Goal: Check status: Check status

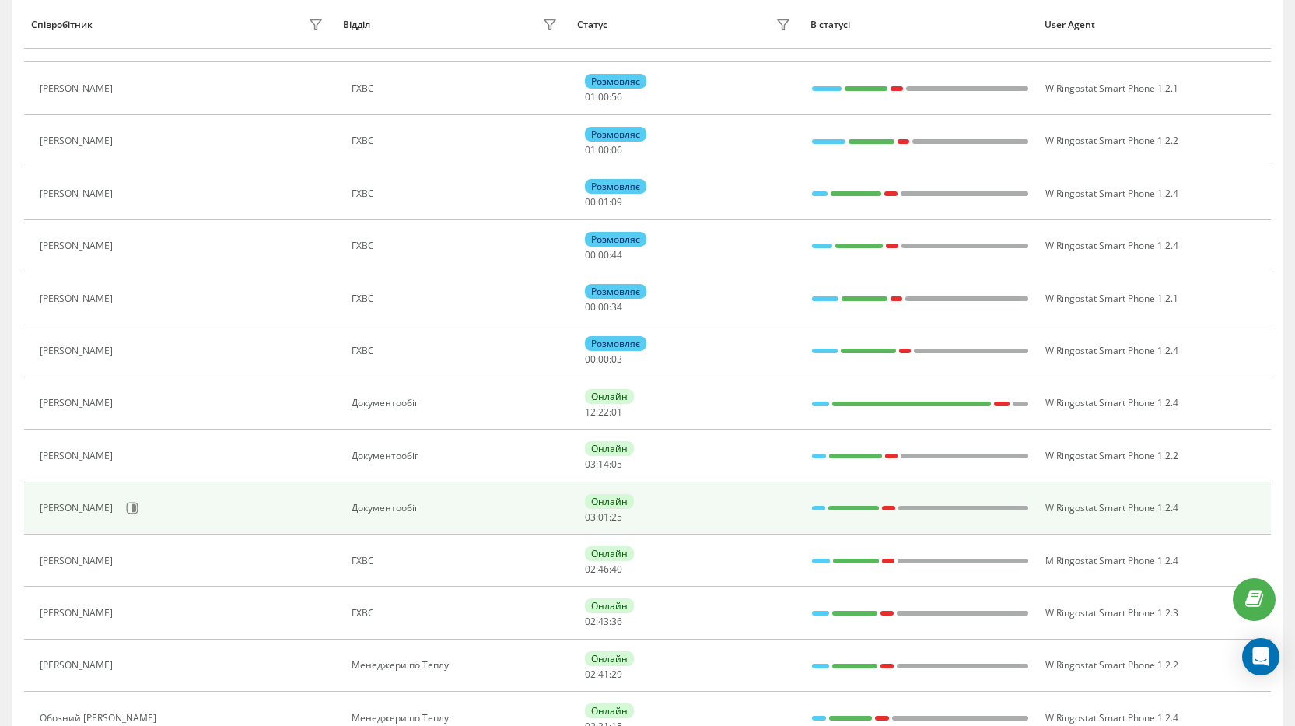
scroll to position [311, 0]
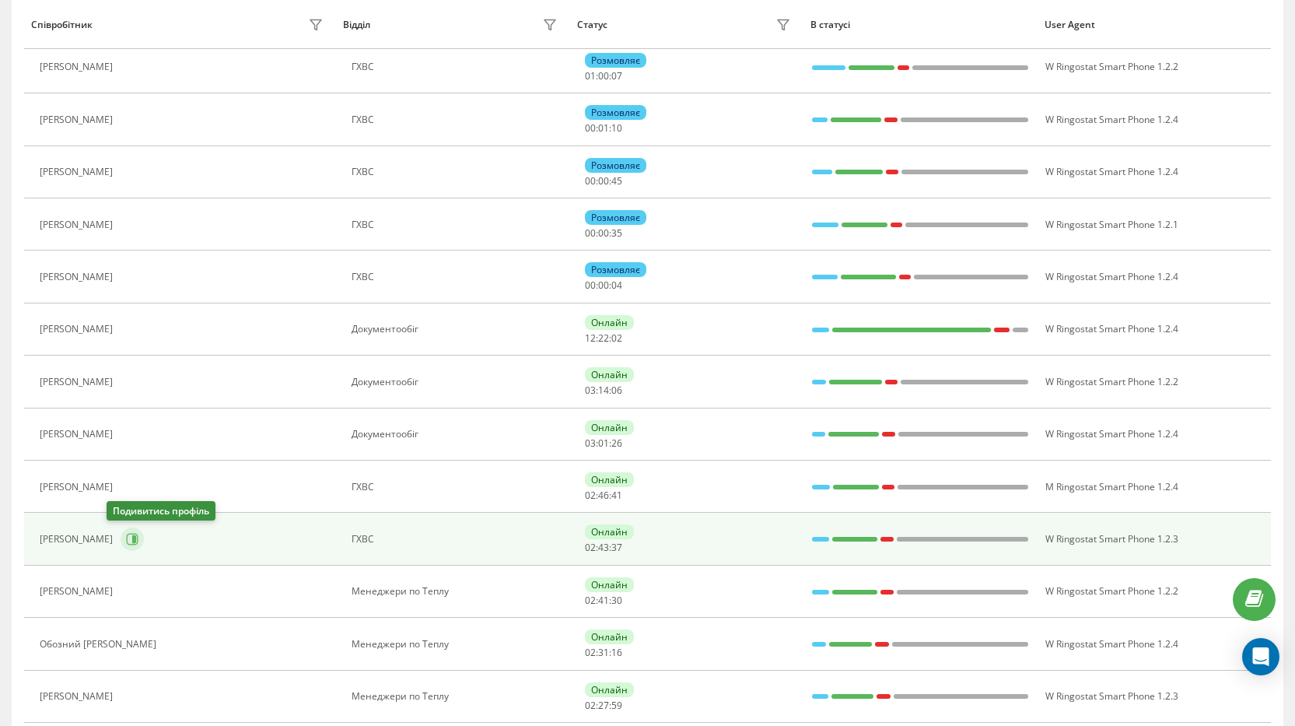
click at [126, 537] on icon at bounding box center [132, 539] width 12 height 12
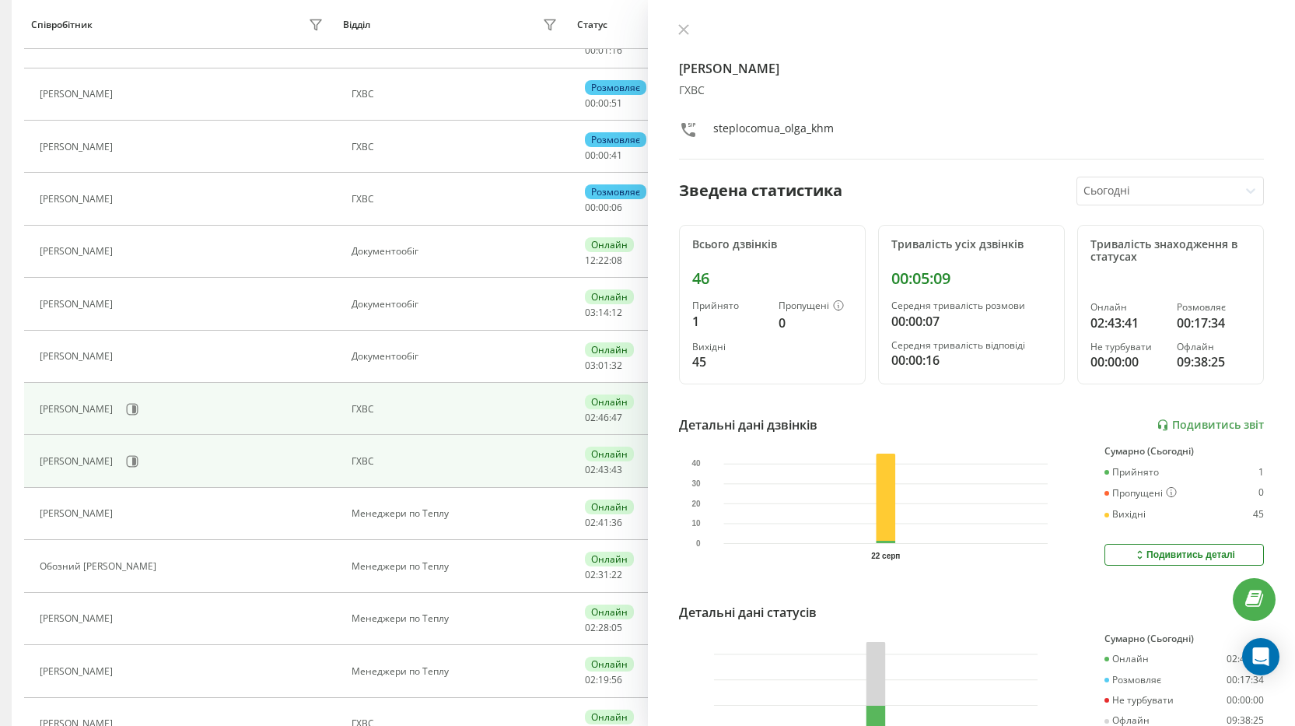
scroll to position [78, 0]
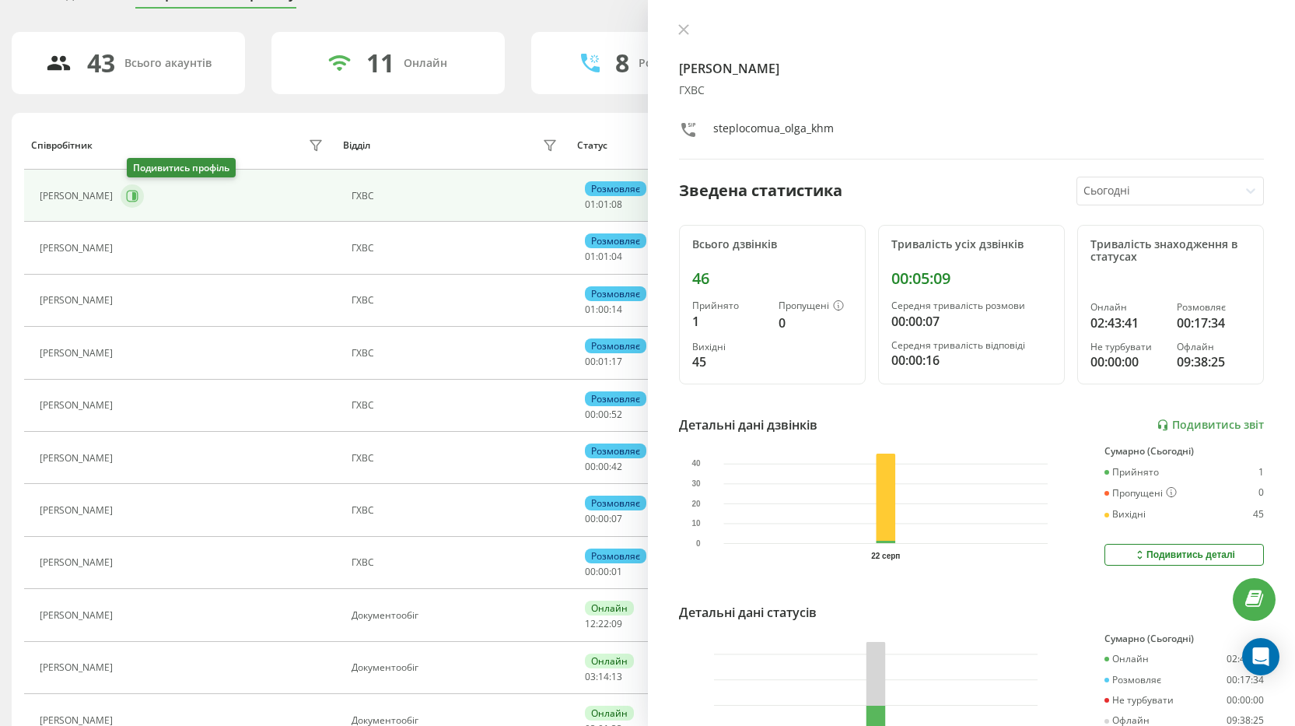
click at [138, 199] on icon at bounding box center [133, 196] width 12 height 12
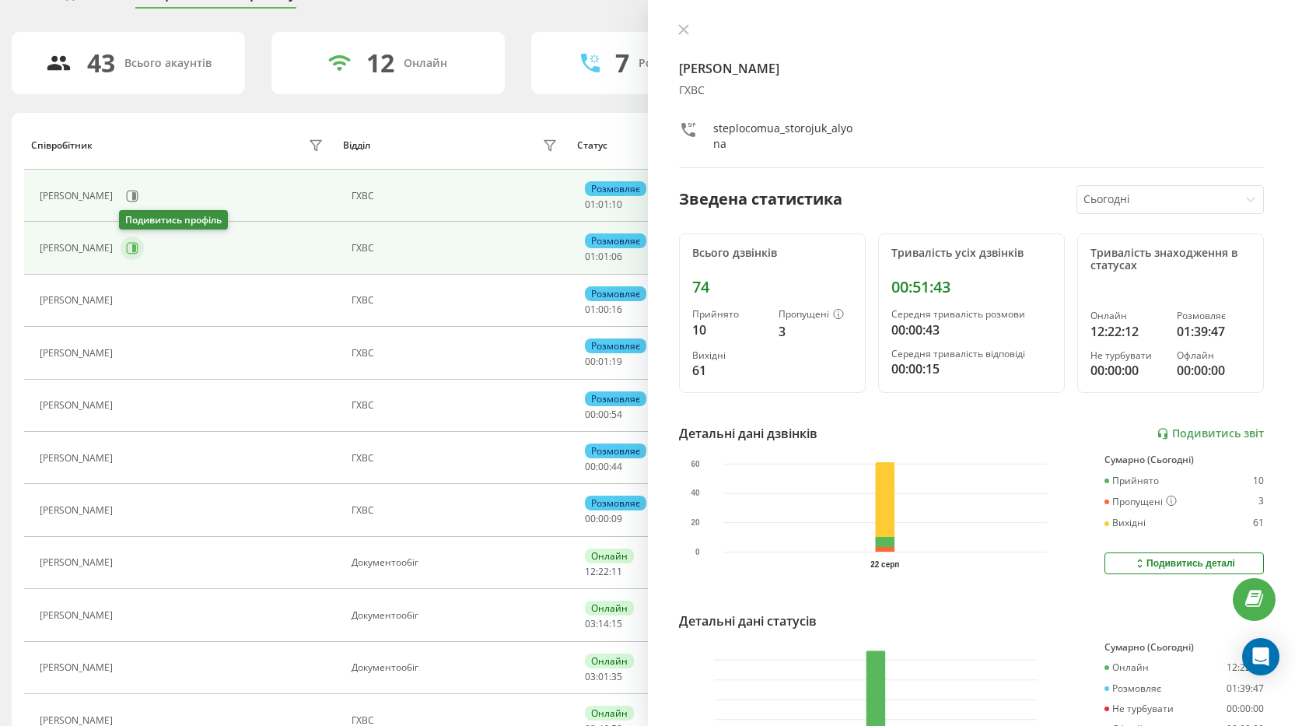
click at [137, 245] on icon at bounding box center [132, 248] width 12 height 12
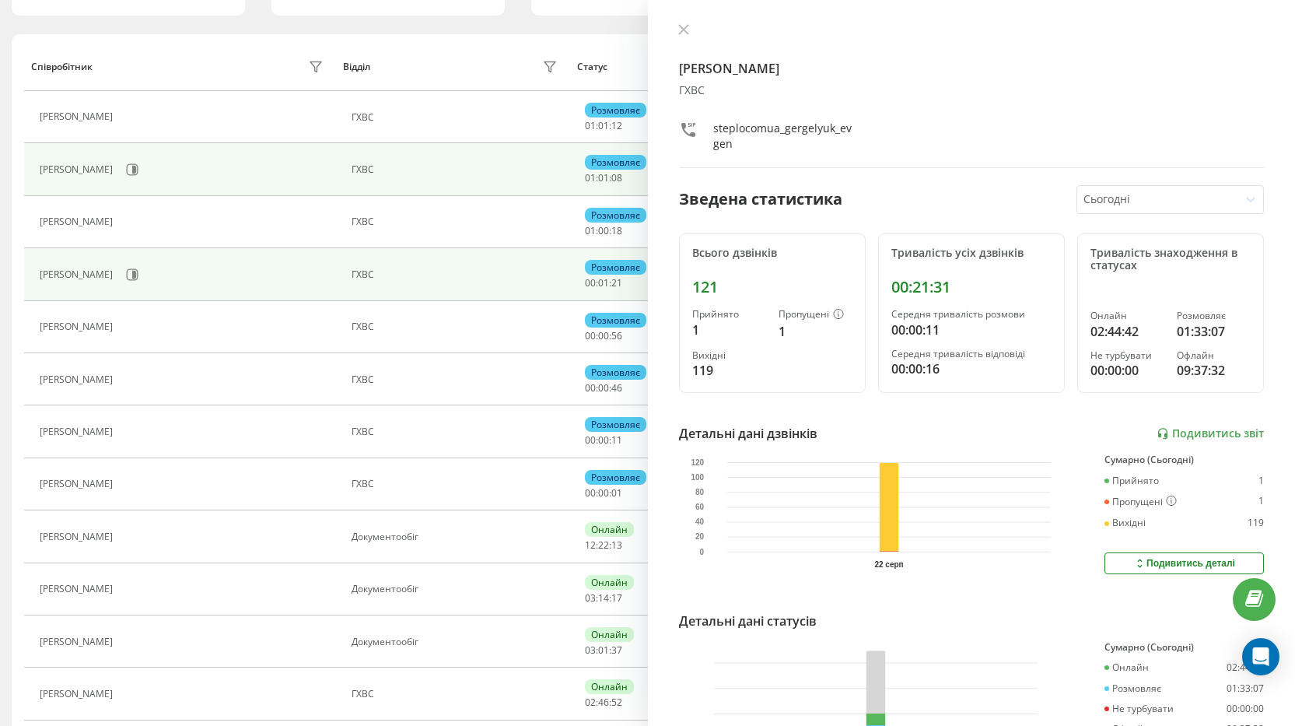
scroll to position [233, 0]
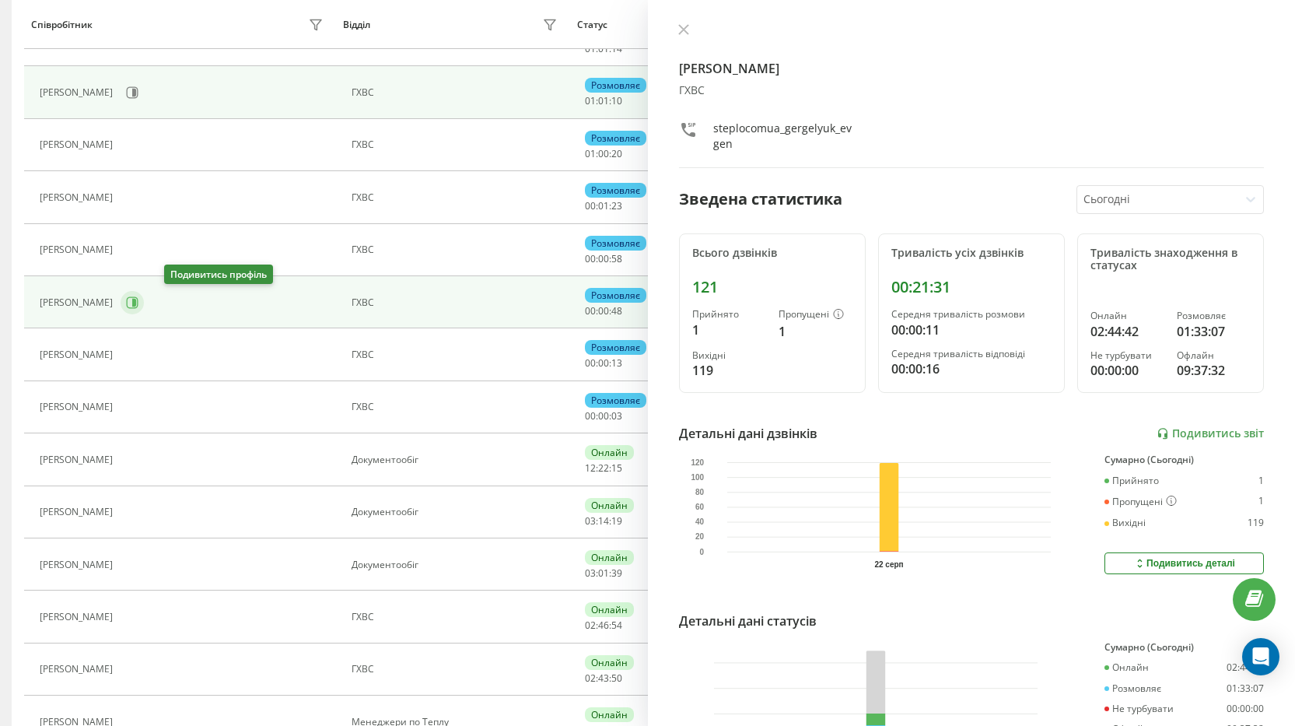
click at [138, 304] on icon at bounding box center [132, 302] width 12 height 12
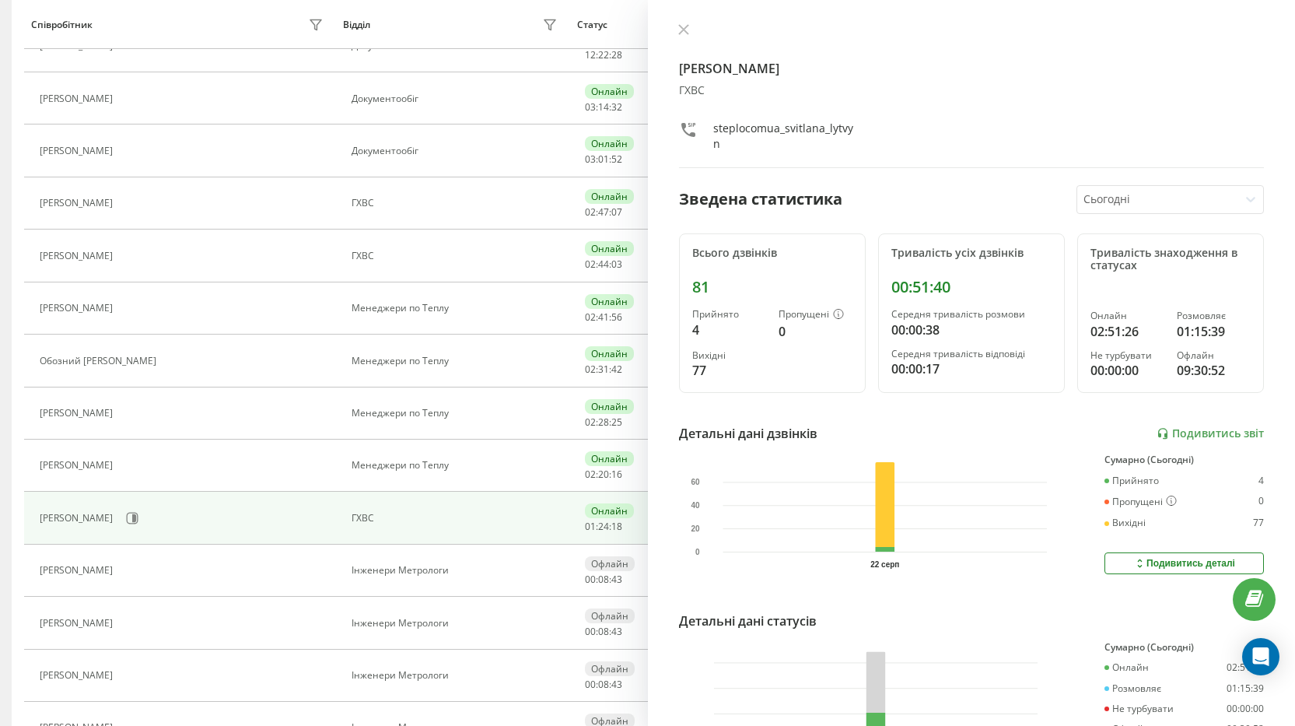
scroll to position [700, 0]
click at [136, 517] on icon at bounding box center [134, 518] width 4 height 8
